Goal: Task Accomplishment & Management: Manage account settings

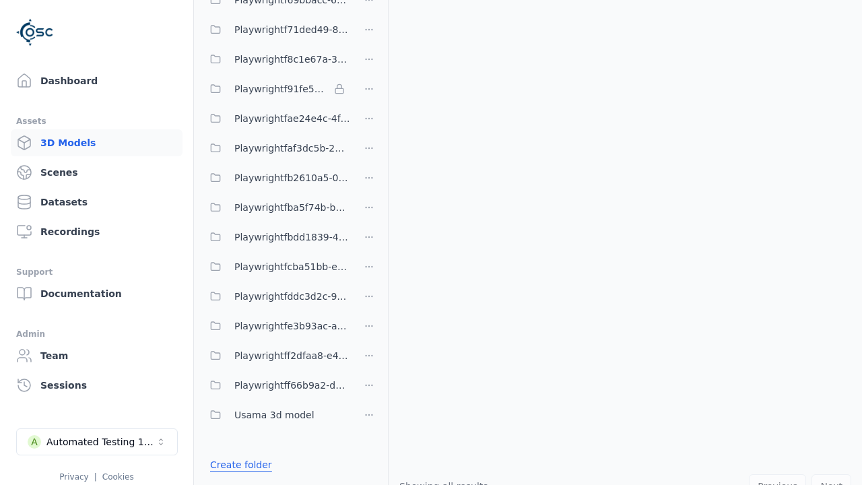
click at [241, 465] on link "Create folder" at bounding box center [241, 464] width 62 height 13
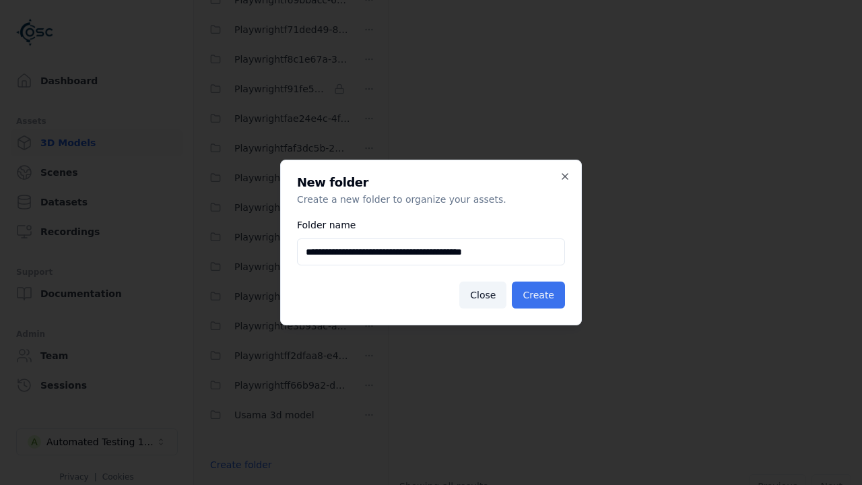
type input "**********"
click at [538, 295] on button "Create" at bounding box center [538, 295] width 53 height 27
